Goal: Information Seeking & Learning: Learn about a topic

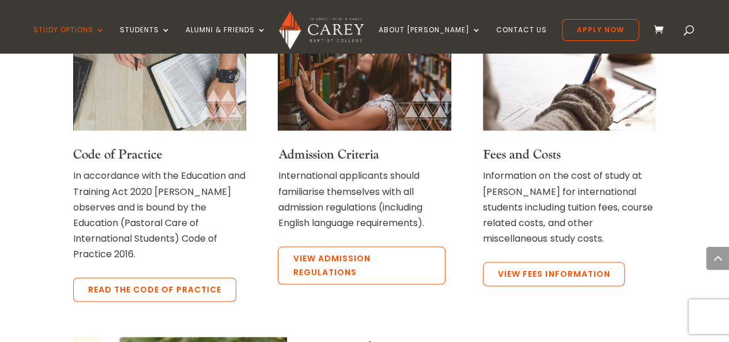
scroll to position [991, 0]
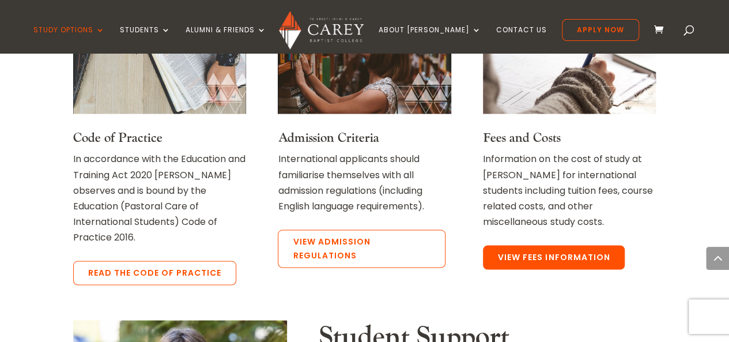
click at [524, 246] on link "View Fees Information" at bounding box center [554, 257] width 142 height 24
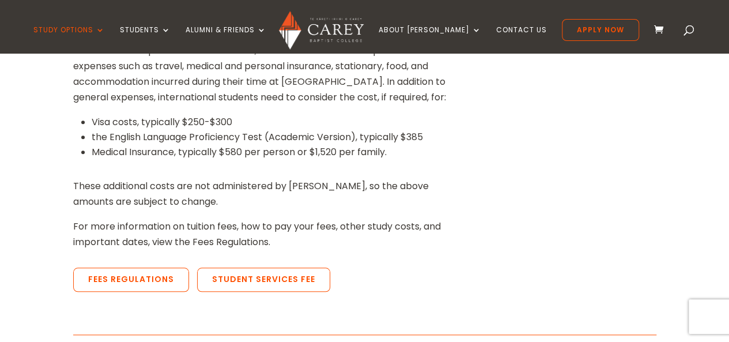
scroll to position [415, 0]
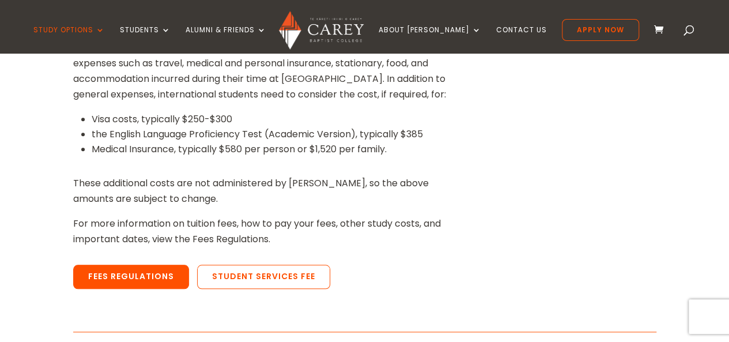
click at [133, 275] on link "Fees Regulations" at bounding box center [131, 276] width 116 height 24
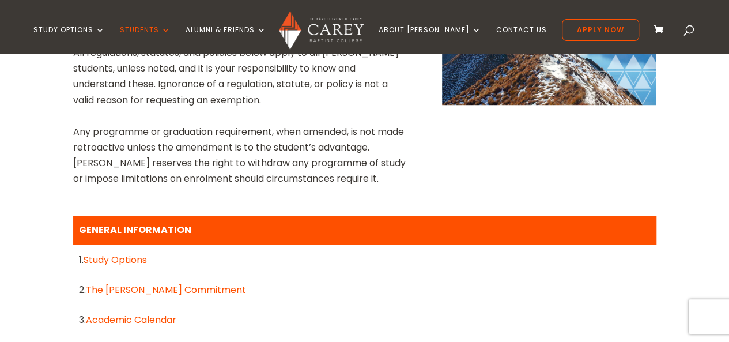
scroll to position [415, 0]
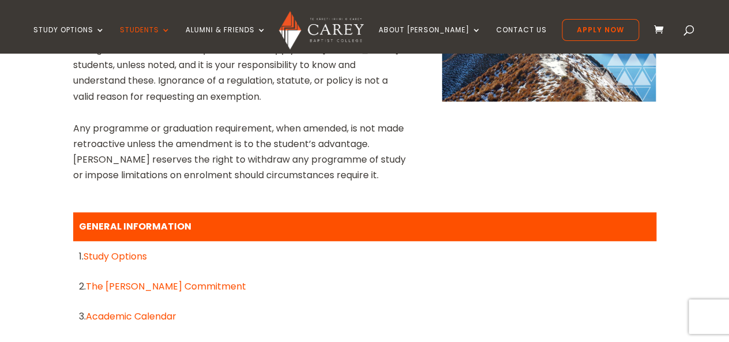
click at [137, 257] on link "Study Options" at bounding box center [115, 255] width 63 height 13
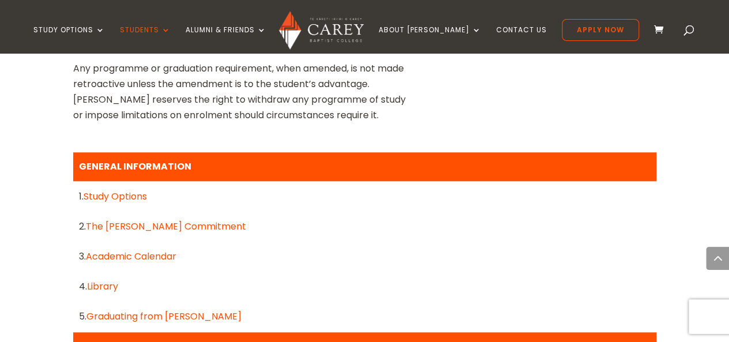
scroll to position [565, 0]
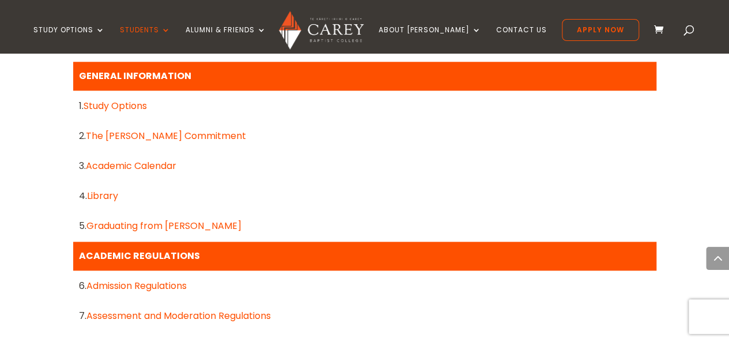
click at [150, 162] on link "Academic Calendar" at bounding box center [131, 165] width 90 height 13
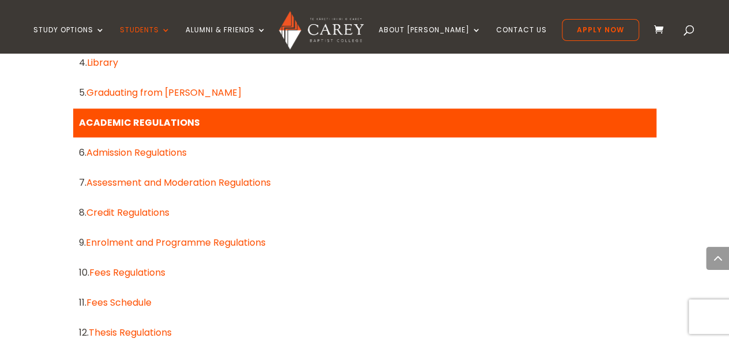
scroll to position [705, 0]
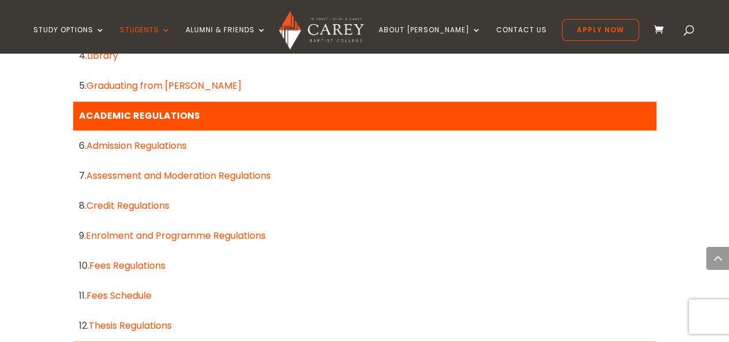
click at [160, 141] on link "Admission Regulations" at bounding box center [136, 145] width 100 height 13
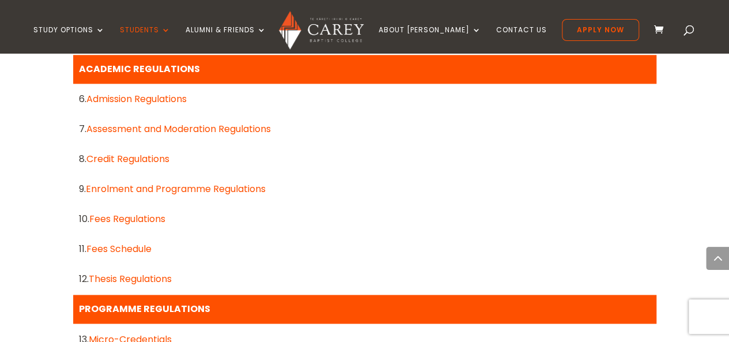
scroll to position [752, 0]
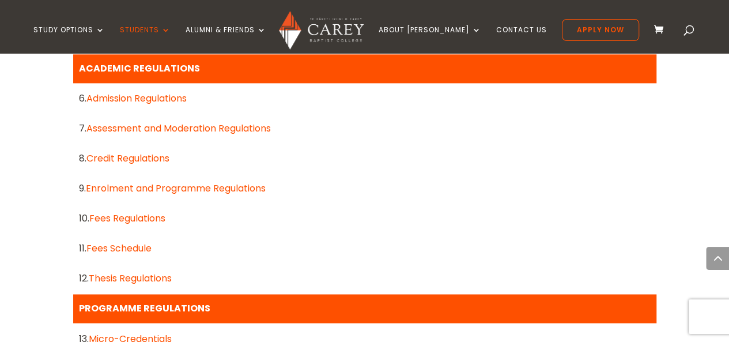
click at [112, 251] on link "Fees Schedule" at bounding box center [118, 247] width 65 height 13
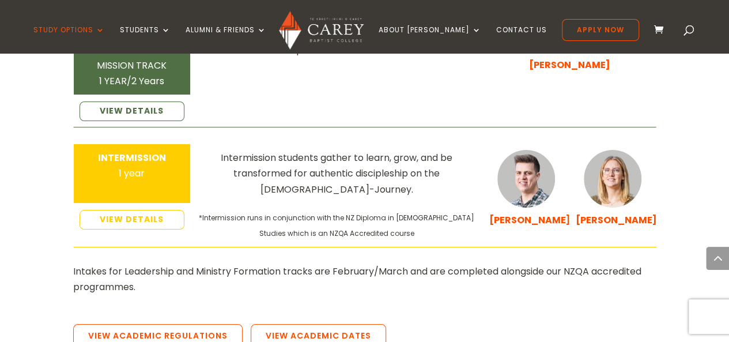
scroll to position [2097, 0]
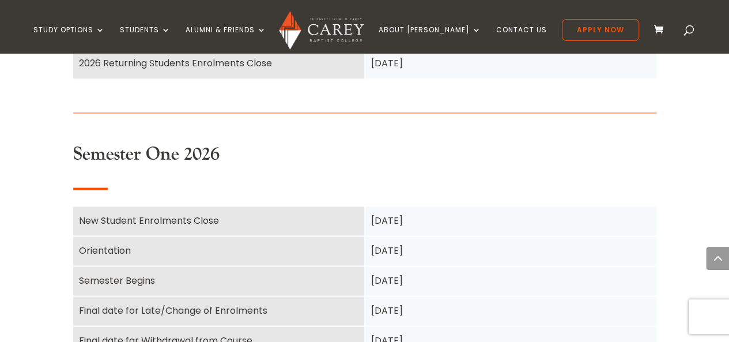
scroll to position [935, 0]
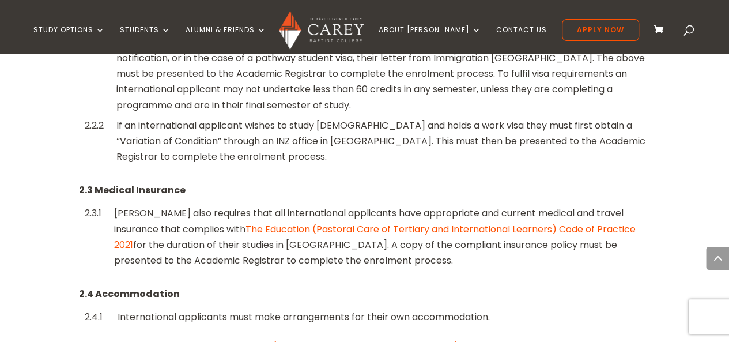
scroll to position [1305, 0]
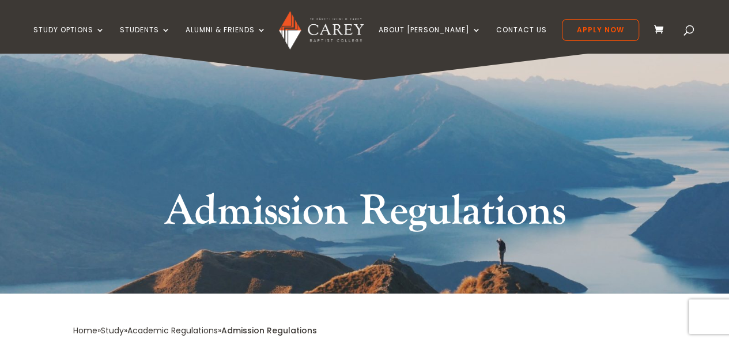
scroll to position [0, 0]
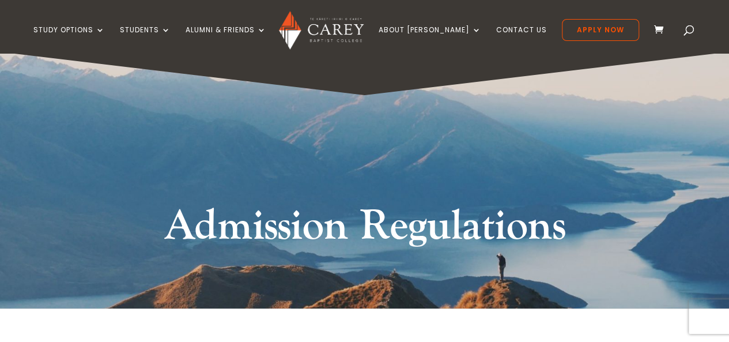
click at [9, 300] on div "Admission Regulations" at bounding box center [364, 180] width 729 height 256
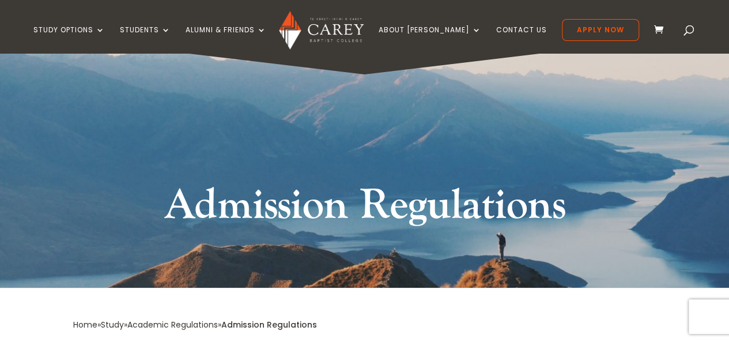
scroll to position [30, 0]
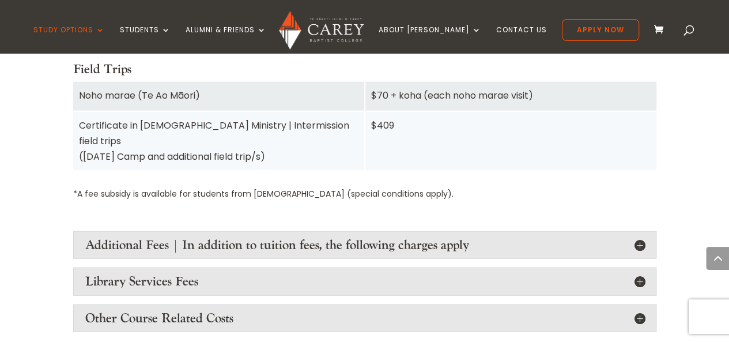
scroll to position [1346, 0]
click at [100, 236] on h4 "Additional Fees | In addition to tuition fees, the following charges apply" at bounding box center [364, 243] width 559 height 15
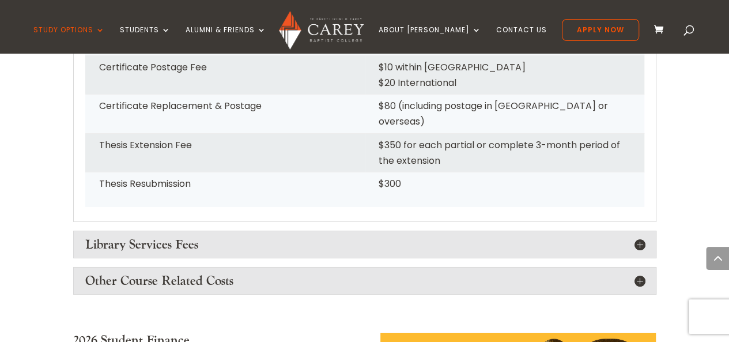
scroll to position [1849, 0]
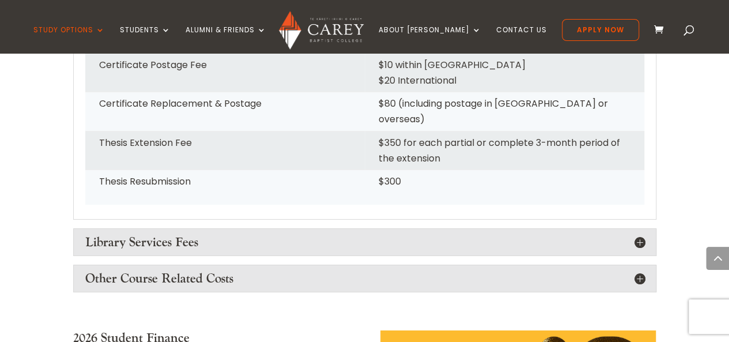
click at [86, 271] on h4 "Other Course Related Costs" at bounding box center [364, 278] width 559 height 15
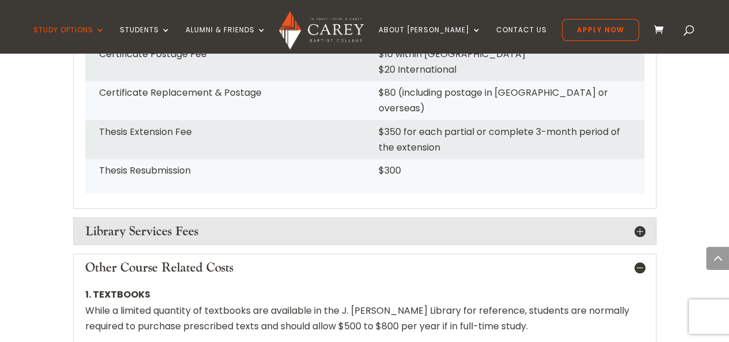
scroll to position [1881, 0]
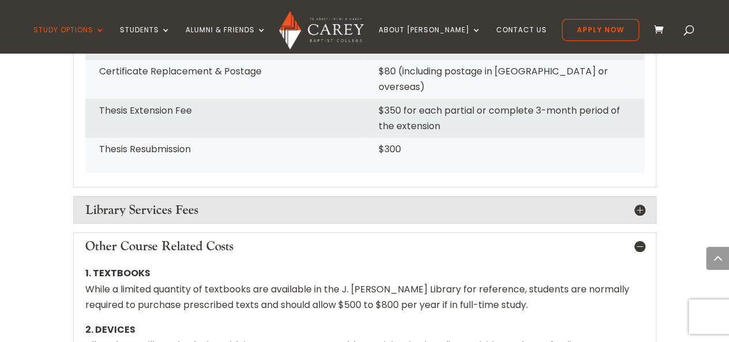
click at [636, 238] on h4 "Other Course Related Costs" at bounding box center [364, 245] width 559 height 15
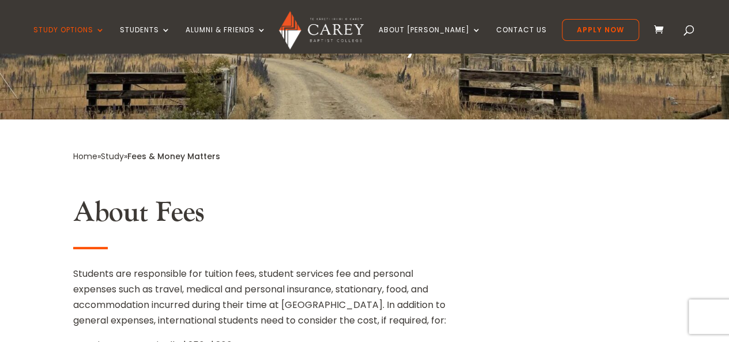
scroll to position [188, 0]
